Goal: Navigation & Orientation: Find specific page/section

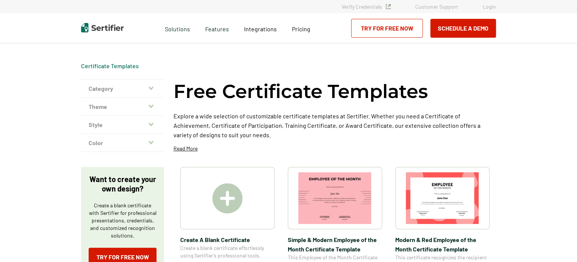
click at [139, 86] on button "Category" at bounding box center [122, 89] width 83 height 18
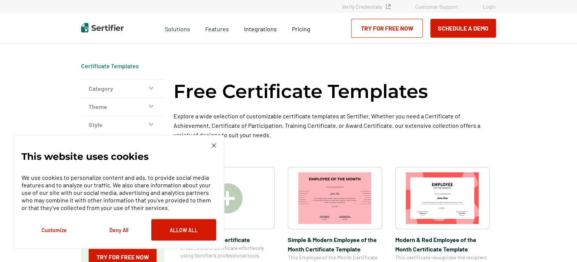
click at [213, 146] on img at bounding box center [214, 145] width 5 height 5
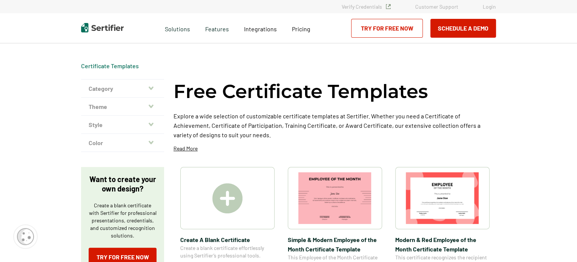
click at [137, 93] on button "Category" at bounding box center [122, 89] width 83 height 18
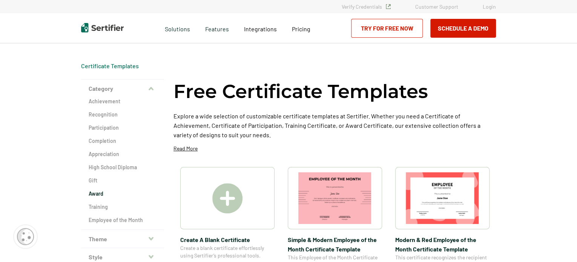
click at [101, 193] on h2 "Award" at bounding box center [123, 194] width 68 height 8
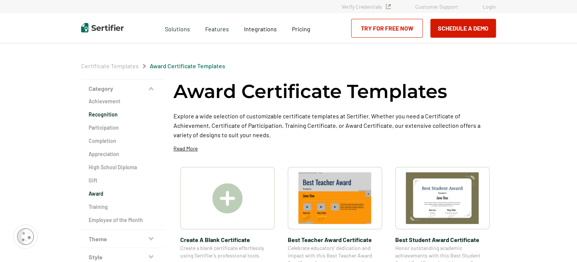
click at [104, 114] on h2 "Recognition" at bounding box center [123, 115] width 68 height 8
